Goal: Find specific page/section: Find specific page/section

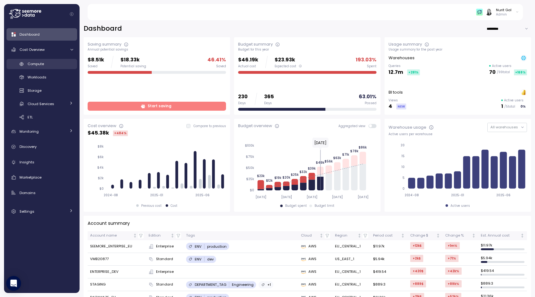
click at [36, 67] on div "Compute" at bounding box center [51, 64] width 46 height 6
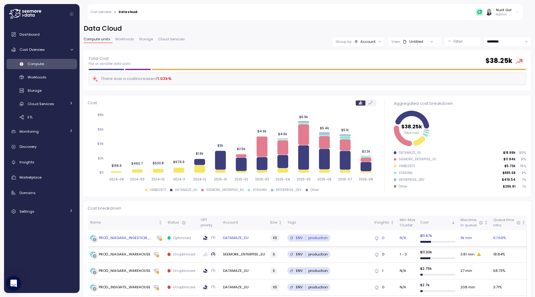
click at [129, 235] on div "PROD_NIAGARA_INGESTION_WAREHOUSE" at bounding box center [121, 238] width 63 height 6
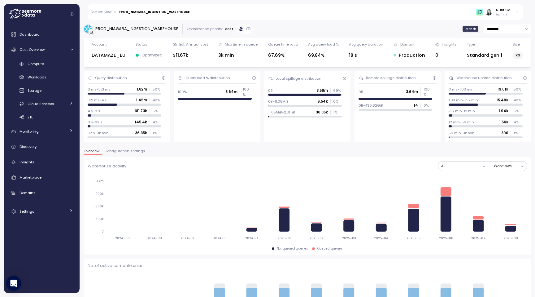
click at [138, 149] on span "Configuration settings" at bounding box center [124, 150] width 41 height 3
